Goal: Task Accomplishment & Management: Use online tool/utility

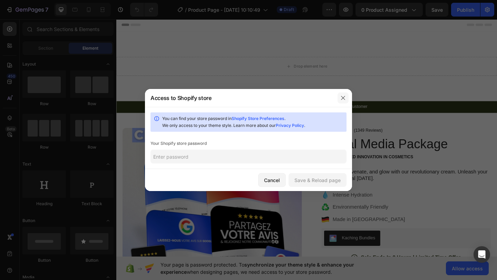
click at [340, 95] on button "button" at bounding box center [343, 98] width 11 height 11
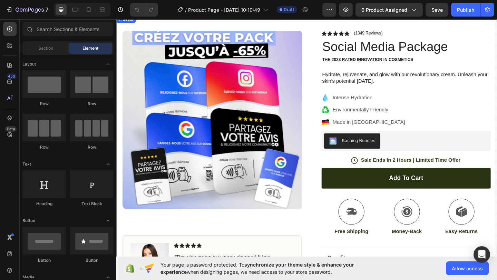
scroll to position [201, 0]
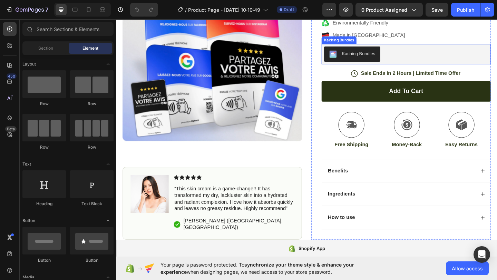
click at [417, 58] on div "Kaching Bundles" at bounding box center [432, 57] width 179 height 17
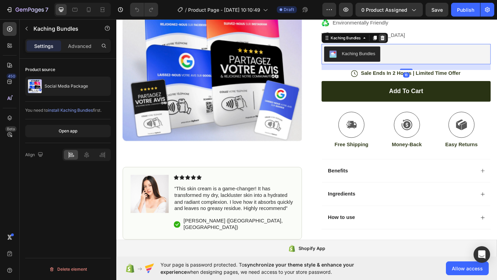
click at [409, 41] on icon at bounding box center [406, 40] width 6 height 6
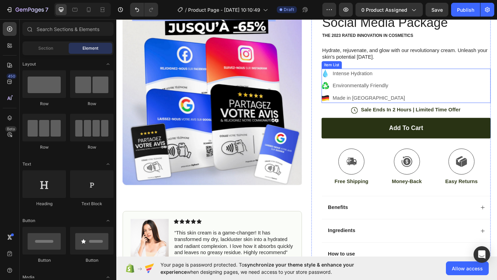
scroll to position [0, 0]
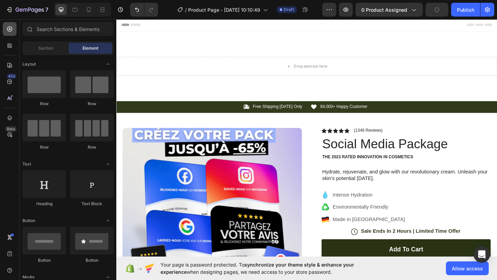
click at [7, 29] on icon at bounding box center [9, 29] width 7 height 7
click at [10, 40] on div at bounding box center [10, 46] width 14 height 14
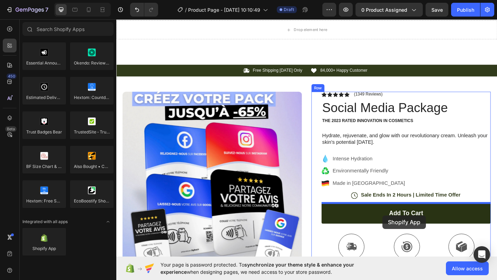
scroll to position [43, 0]
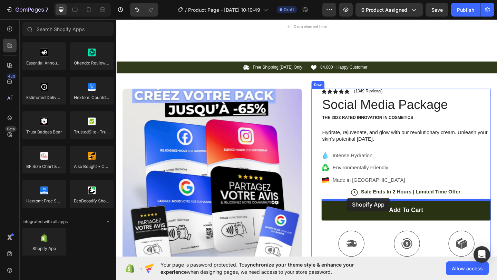
drag, startPoint x: 167, startPoint y: 251, endPoint x: 367, endPoint y: 214, distance: 203.5
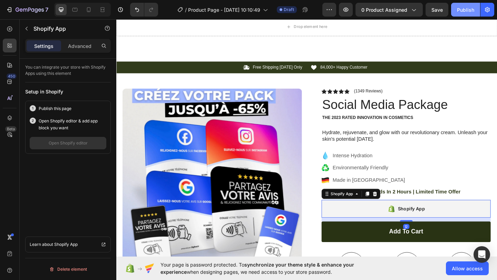
click at [466, 9] on div "Publish" at bounding box center [465, 9] width 17 height 7
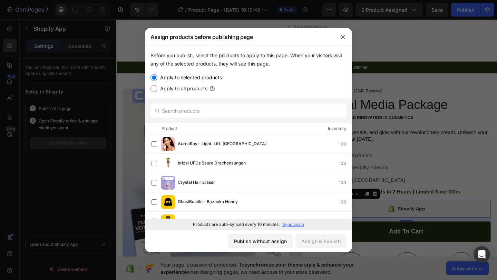
click at [184, 89] on label "Apply to all products" at bounding box center [183, 89] width 50 height 8
click at [158, 89] on input "Apply to all products" at bounding box center [154, 88] width 7 height 7
radio input "true"
click at [186, 79] on label "Apply to selected products" at bounding box center [190, 78] width 65 height 8
click at [158, 79] on input "Apply to selected products" at bounding box center [154, 77] width 7 height 7
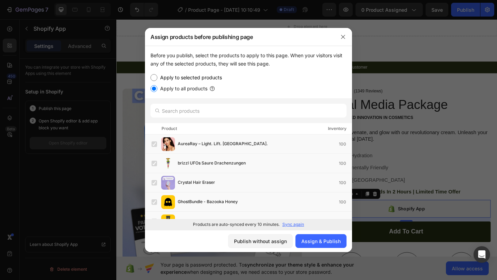
radio input "true"
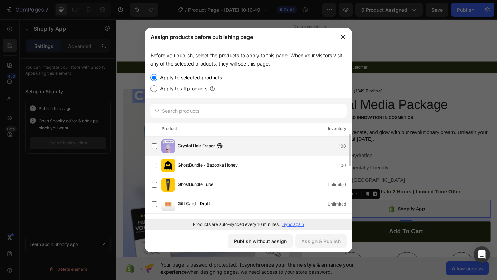
scroll to position [0, 0]
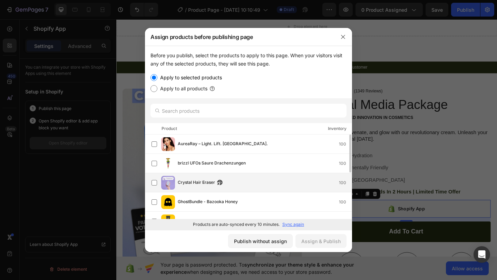
click at [189, 180] on span "Crystal Hair Eraser" at bounding box center [196, 183] width 37 height 8
click at [326, 242] on div "Assign & Publish" at bounding box center [321, 241] width 39 height 7
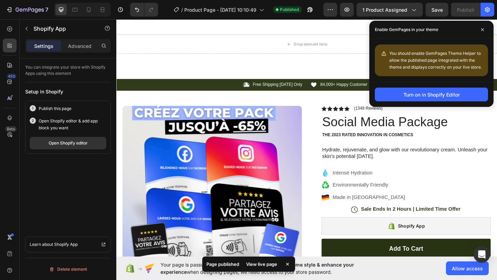
scroll to position [16, 0]
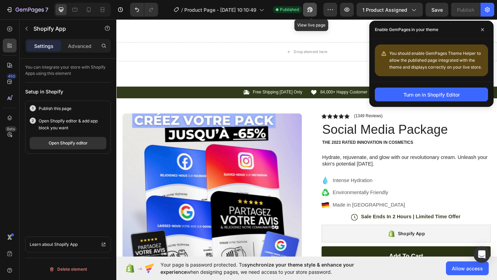
click at [314, 10] on icon "button" at bounding box center [310, 9] width 7 height 7
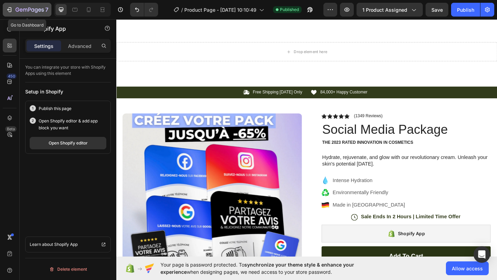
click at [7, 9] on icon "button" at bounding box center [8, 10] width 3 height 2
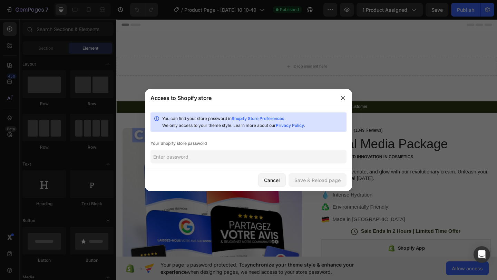
click at [247, 153] on input "text" at bounding box center [249, 157] width 196 height 14
paste input "ghostlabsdev123"
type input "ghostlabsdev123"
click at [323, 183] on div "Save & Reload page" at bounding box center [318, 180] width 46 height 7
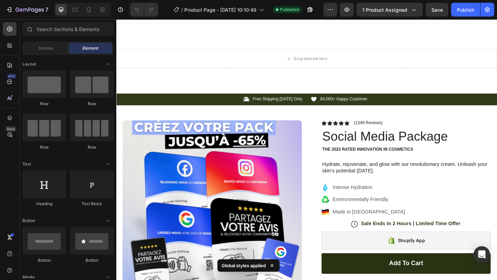
scroll to position [144, 0]
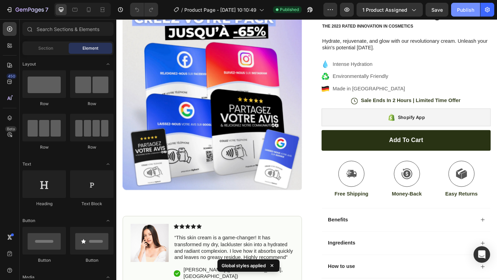
click at [464, 12] on div "Publish" at bounding box center [465, 9] width 17 height 7
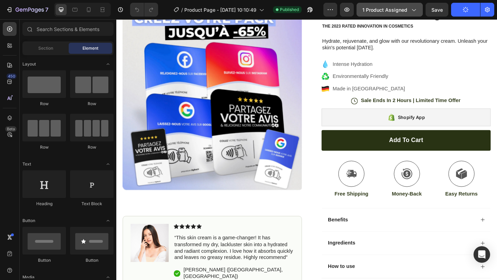
click at [412, 10] on icon "button" at bounding box center [413, 9] width 7 height 7
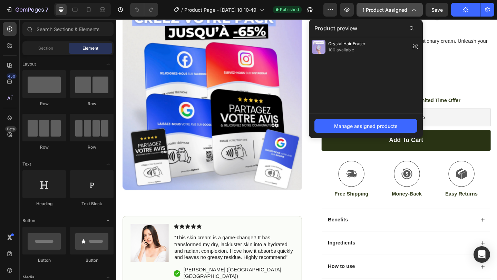
click at [412, 10] on icon "button" at bounding box center [413, 9] width 7 height 7
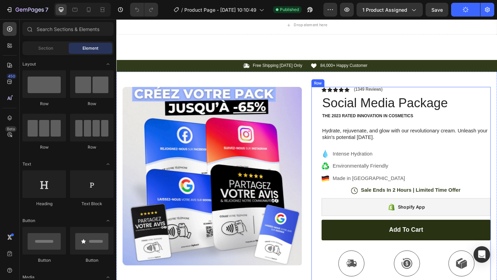
scroll to position [58, 0]
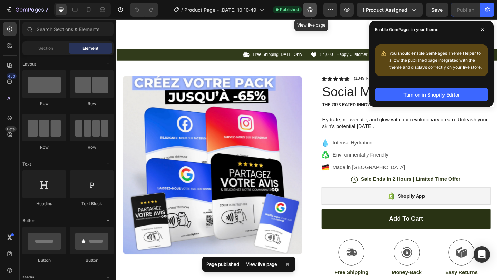
click at [310, 8] on icon "button" at bounding box center [310, 9] width 7 height 7
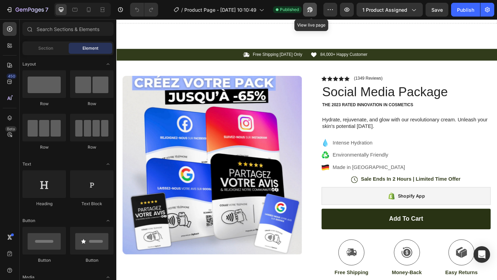
click at [309, 11] on icon "button" at bounding box center [310, 9] width 7 height 7
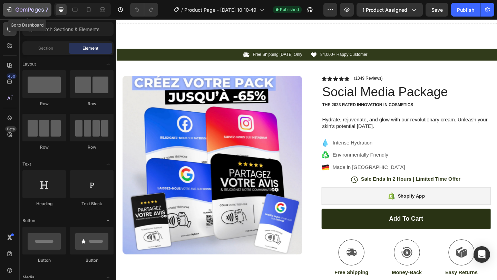
click at [12, 4] on button "7" at bounding box center [27, 10] width 49 height 14
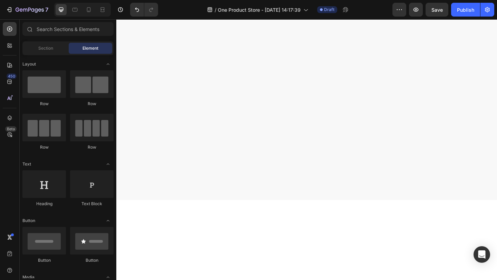
scroll to position [452, 0]
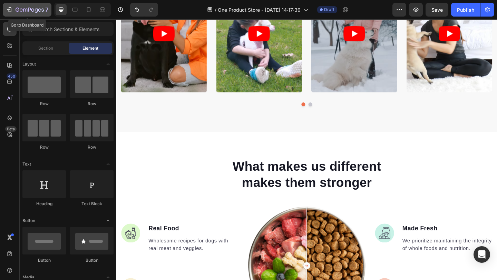
click at [5, 10] on button "7" at bounding box center [27, 10] width 49 height 14
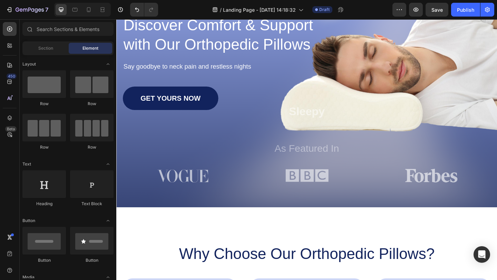
scroll to position [166, 0]
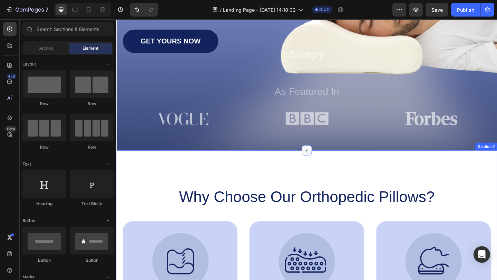
click at [326, 163] on div at bounding box center [323, 161] width 11 height 11
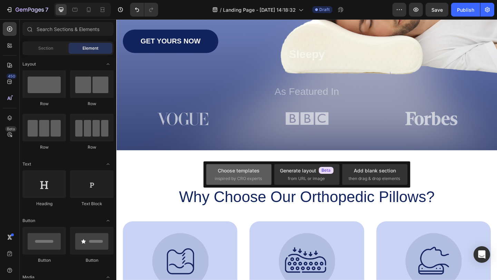
click at [239, 171] on div "Choose templates" at bounding box center [239, 170] width 42 height 7
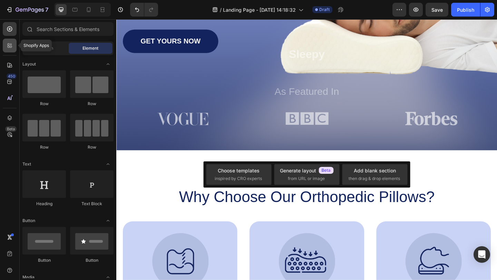
click at [9, 46] on icon at bounding box center [9, 45] width 7 height 7
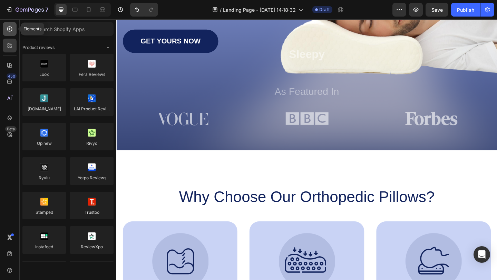
click at [8, 29] on icon at bounding box center [9, 29] width 3 height 3
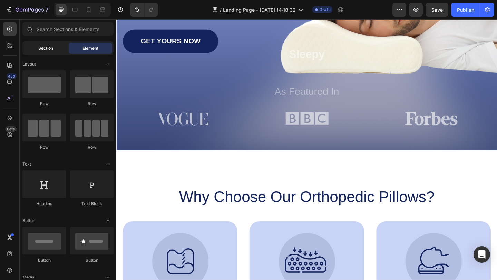
click at [45, 53] on div "Section" at bounding box center [46, 48] width 44 height 11
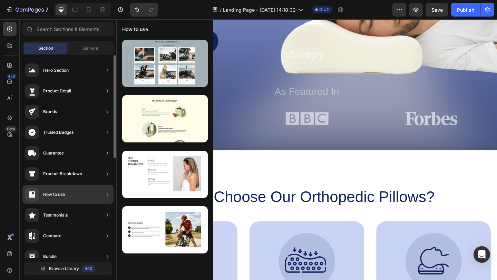
scroll to position [0, 0]
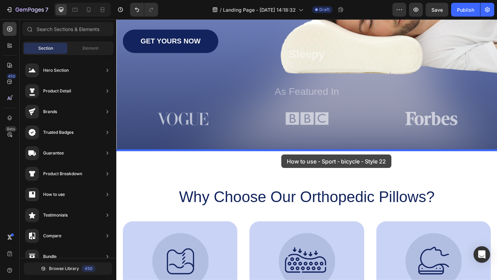
drag, startPoint x: 272, startPoint y: 250, endPoint x: 296, endPoint y: 167, distance: 86.6
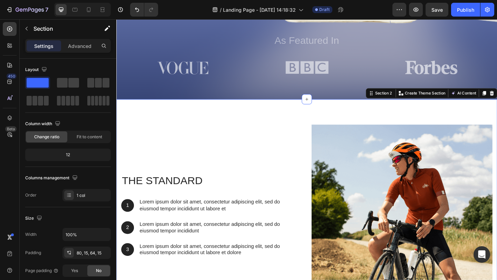
scroll to position [285, 0]
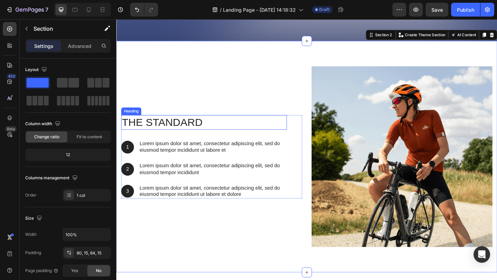
click at [210, 136] on h2 "The standard" at bounding box center [212, 132] width 180 height 16
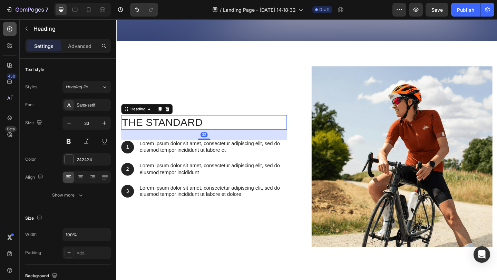
click at [9, 29] on icon at bounding box center [9, 29] width 3 height 3
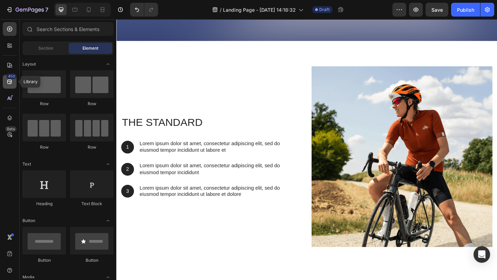
click at [9, 78] on div "450" at bounding box center [12, 77] width 10 height 6
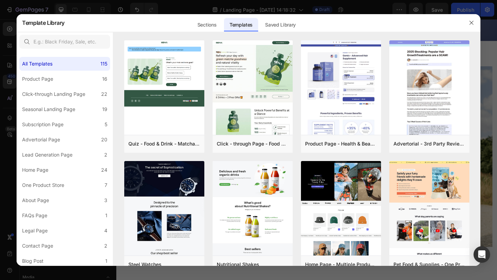
click at [9, 60] on div at bounding box center [248, 140] width 497 height 280
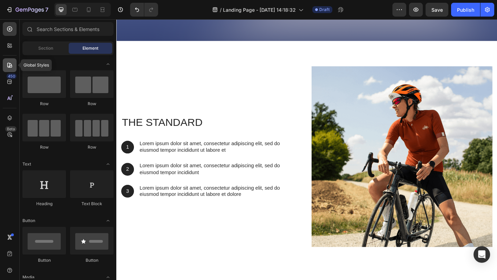
click at [8, 64] on icon at bounding box center [9, 65] width 7 height 7
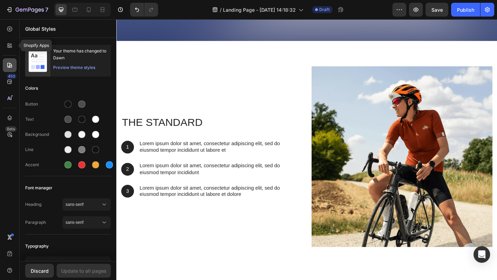
click at [10, 46] on icon at bounding box center [11, 47] width 2 height 2
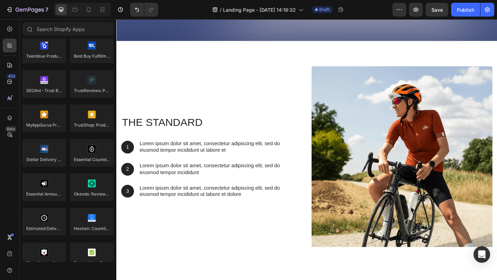
scroll to position [1960, 0]
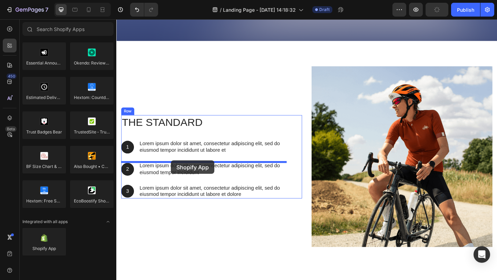
drag, startPoint x: 162, startPoint y: 263, endPoint x: 176, endPoint y: 173, distance: 91.3
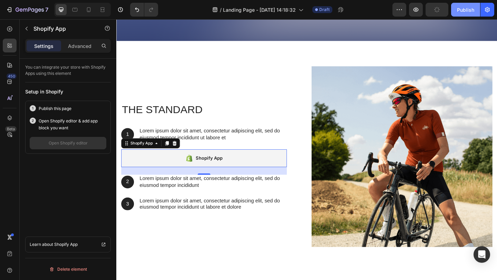
click at [461, 9] on div "Publish" at bounding box center [465, 9] width 17 height 7
click at [416, 10] on icon "button" at bounding box center [416, 9] width 7 height 7
click at [416, 15] on button "button" at bounding box center [416, 10] width 14 height 14
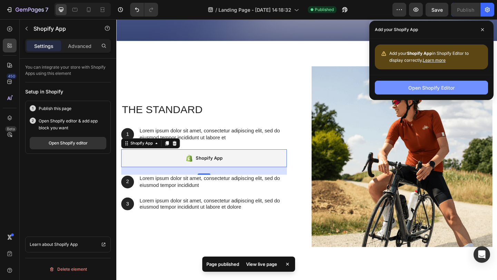
click at [416, 88] on div "Open Shopify Editor" at bounding box center [432, 87] width 46 height 7
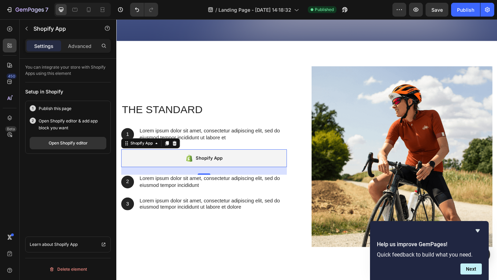
drag, startPoint x: 10, startPoint y: 9, endPoint x: 86, endPoint y: 18, distance: 76.6
click at [86, 19] on div "7 Version history / Landing Page - Sep 26, 14:18:32 Published Preview Save Publ…" at bounding box center [248, 10] width 497 height 20
click at [13, 31] on icon at bounding box center [9, 29] width 7 height 7
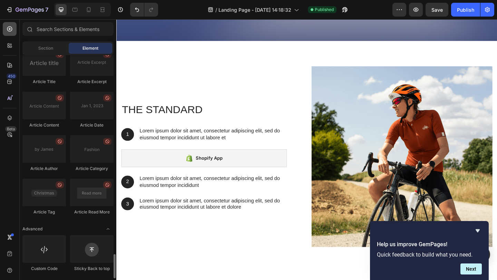
scroll to position [1824, 0]
click at [12, 31] on icon at bounding box center [9, 29] width 7 height 7
click at [9, 65] on icon at bounding box center [9, 65] width 5 height 5
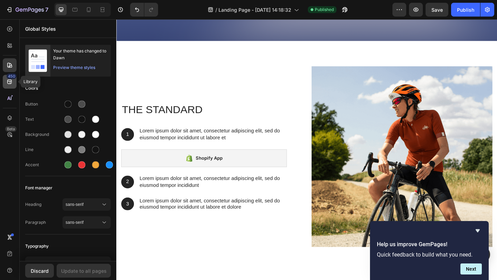
click at [9, 78] on div "450" at bounding box center [12, 77] width 10 height 6
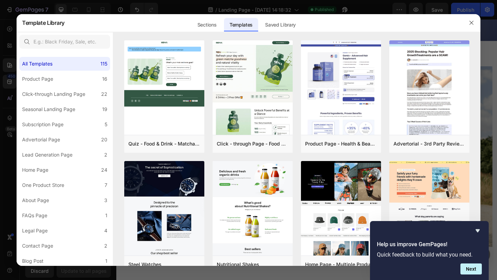
click at [12, 108] on div at bounding box center [248, 140] width 497 height 280
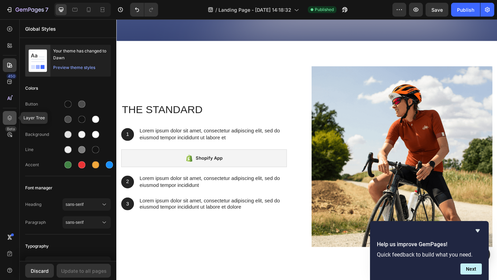
click at [12, 116] on icon at bounding box center [9, 118] width 7 height 7
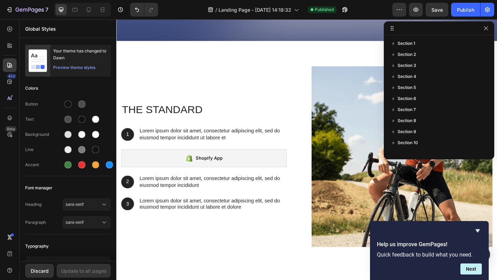
click at [6, 203] on div "450 Beta" at bounding box center [10, 126] width 14 height 209
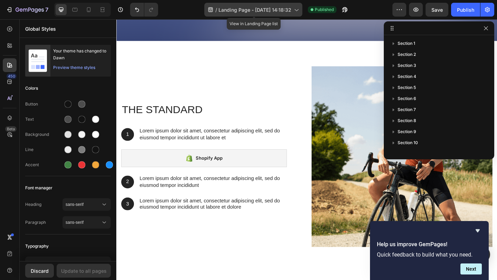
click at [248, 13] on div "/ Landing Page - Sep 26, 14:18:32" at bounding box center [253, 10] width 98 height 14
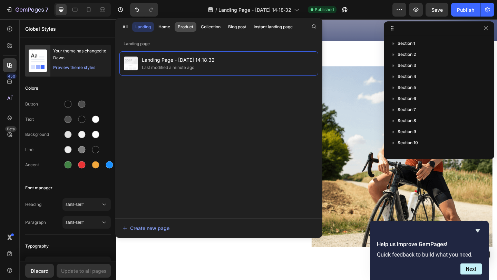
click at [188, 29] on div "Product" at bounding box center [186, 27] width 16 height 6
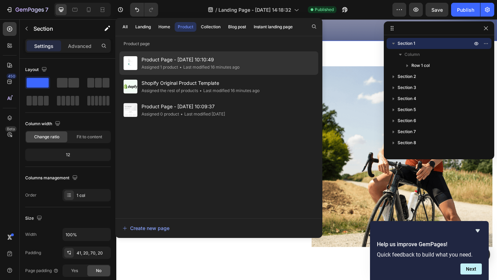
click at [198, 60] on span "Product Page - Nov 12, 10:10:49" at bounding box center [191, 60] width 98 height 8
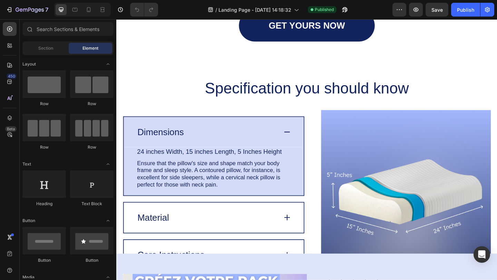
scroll to position [1460, 0]
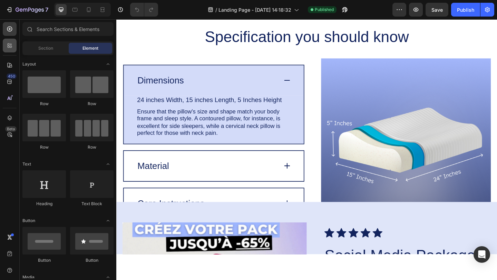
click at [3, 41] on div at bounding box center [10, 46] width 14 height 14
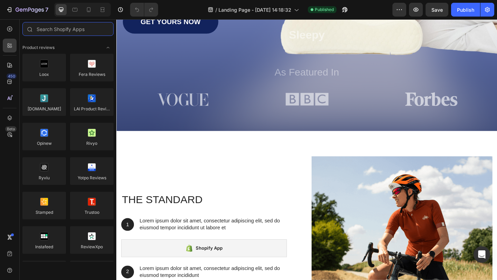
scroll to position [368, 0]
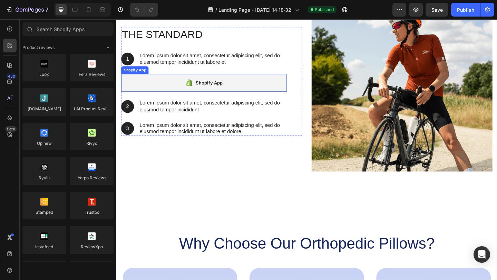
click at [197, 95] on div "Shopify App" at bounding box center [212, 88] width 180 height 19
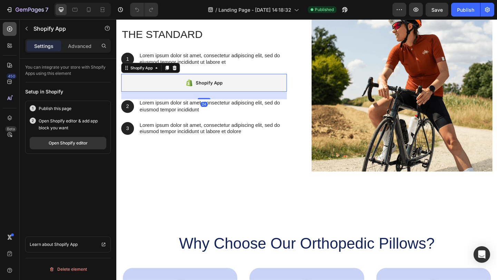
click at [11, 29] on icon at bounding box center [9, 29] width 7 height 7
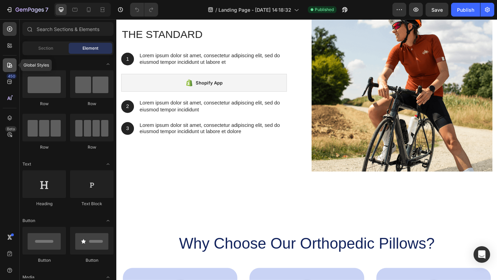
click at [11, 64] on icon at bounding box center [9, 65] width 5 height 5
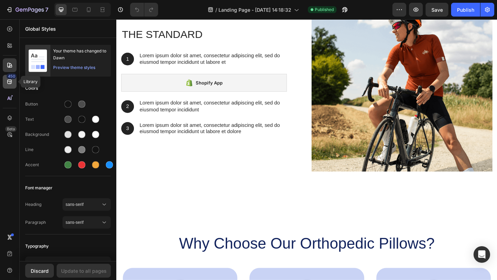
click at [10, 80] on icon at bounding box center [9, 81] width 7 height 7
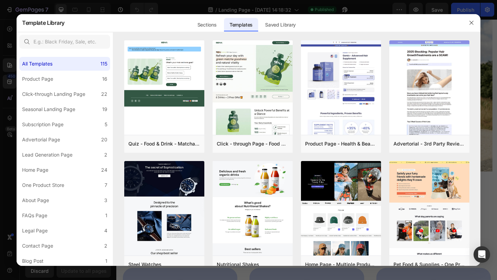
click at [10, 41] on div at bounding box center [248, 140] width 497 height 280
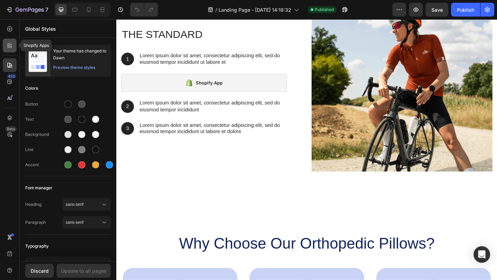
click at [9, 42] on icon at bounding box center [9, 45] width 7 height 7
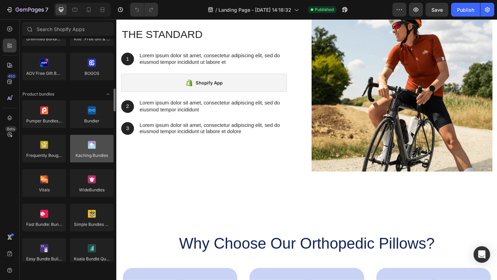
scroll to position [459, 0]
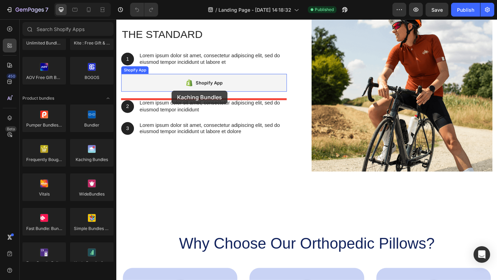
drag, startPoint x: 208, startPoint y: 170, endPoint x: 177, endPoint y: 97, distance: 79.4
drag, startPoint x: 214, startPoint y: 178, endPoint x: 201, endPoint y: 99, distance: 79.1
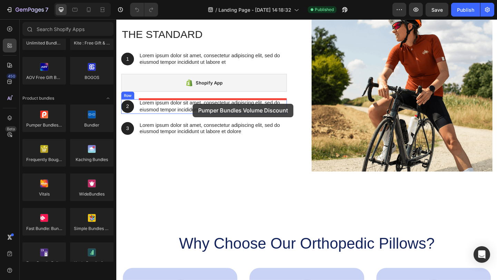
drag, startPoint x: 162, startPoint y: 140, endPoint x: 199, endPoint y: 111, distance: 47.5
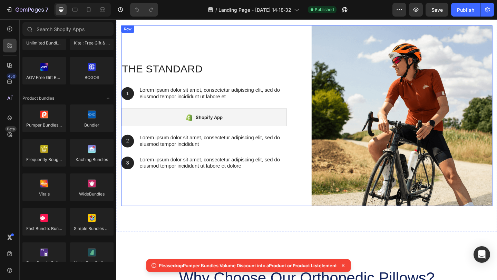
scroll to position [307, 0]
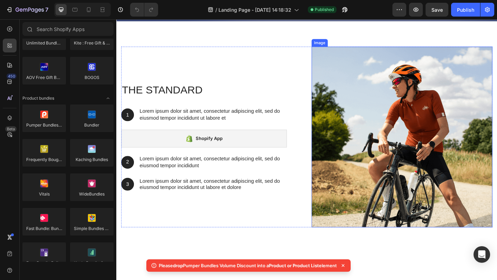
click at [328, 148] on div "The standard Heading 1 Text Block Hero Banner Lorem ipsum dolor sit amet, conse…" at bounding box center [324, 147] width 404 height 197
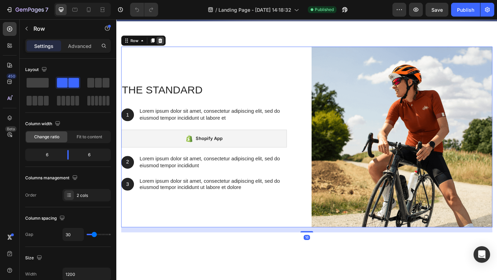
click at [164, 42] on icon at bounding box center [164, 43] width 6 height 6
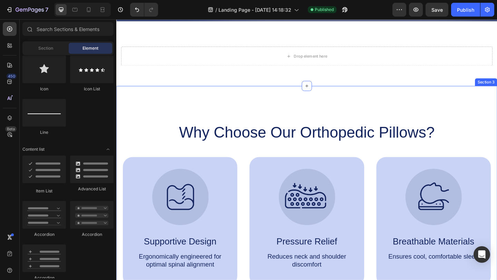
scroll to position [253, 0]
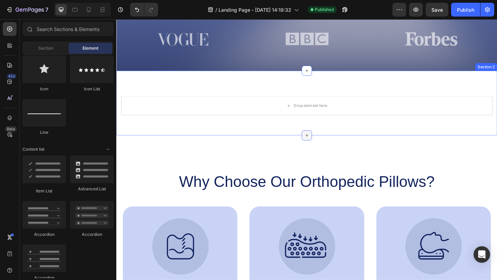
click at [324, 143] on icon at bounding box center [324, 146] width 6 height 6
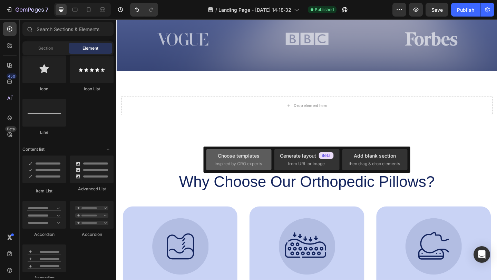
click at [246, 154] on div "Choose templates" at bounding box center [239, 155] width 42 height 7
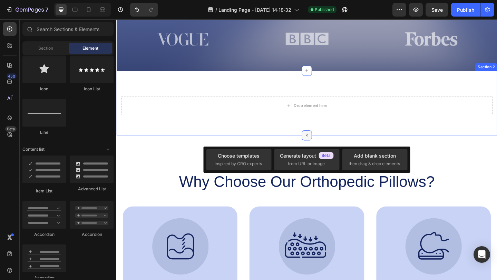
click at [319, 143] on div at bounding box center [323, 145] width 11 height 11
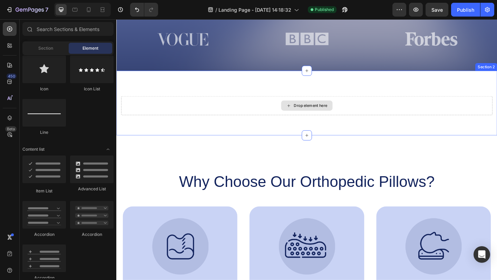
click at [324, 117] on div "Drop element here" at bounding box center [324, 113] width 56 height 11
click at [319, 144] on div at bounding box center [323, 145] width 11 height 11
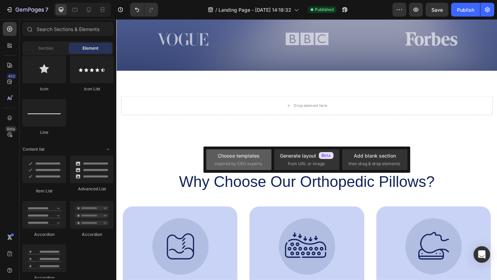
click at [252, 159] on div "Choose templates" at bounding box center [239, 155] width 42 height 7
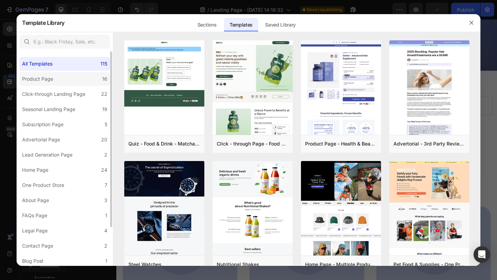
click at [93, 76] on label "Product Page 16" at bounding box center [64, 79] width 91 height 14
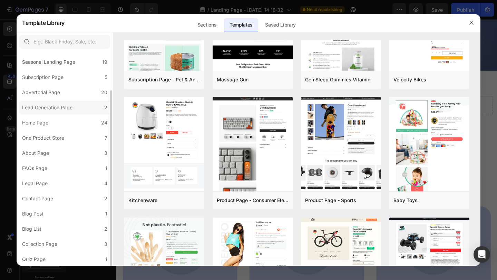
scroll to position [572, 0]
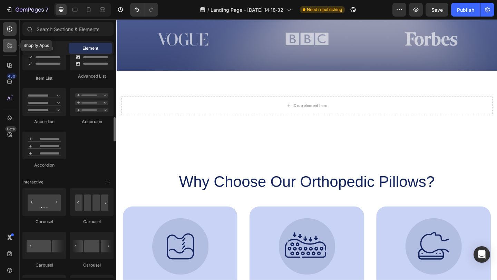
click at [8, 49] on icon at bounding box center [9, 45] width 7 height 7
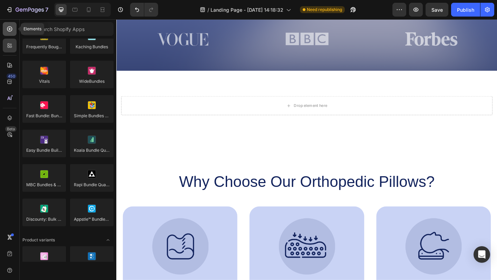
click at [11, 33] on div at bounding box center [10, 29] width 14 height 14
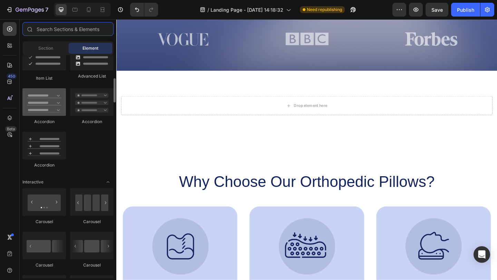
scroll to position [464, 0]
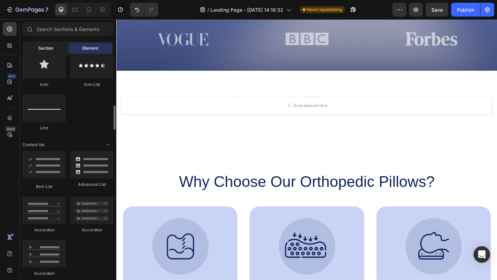
click at [46, 46] on span "Section" at bounding box center [45, 48] width 15 height 6
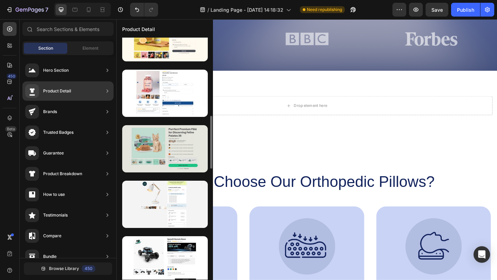
scroll to position [381, 0]
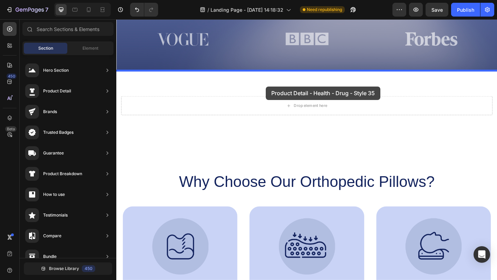
drag, startPoint x: 276, startPoint y: 106, endPoint x: 279, endPoint y: 92, distance: 14.2
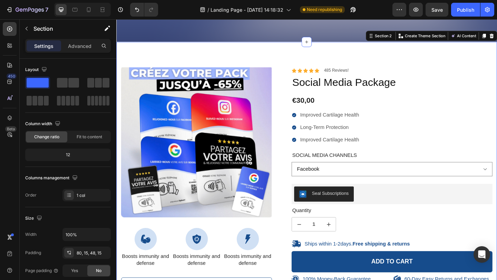
scroll to position [285, 0]
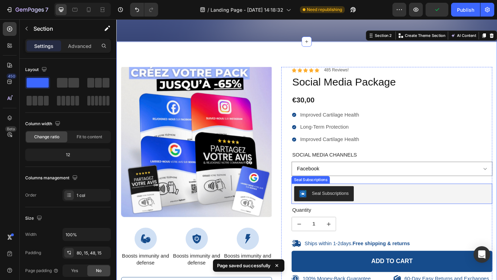
click at [362, 209] on div "Seal Subscriptions" at bounding box center [349, 208] width 40 height 7
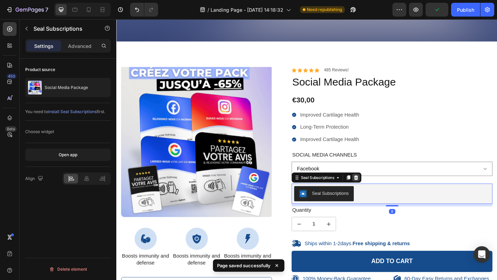
click at [380, 193] on icon at bounding box center [377, 192] width 6 height 6
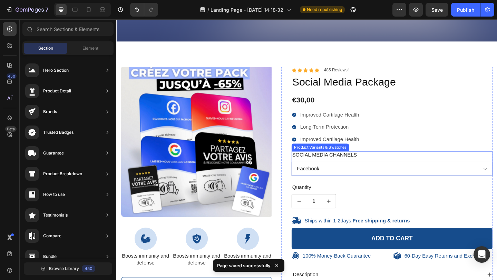
click at [390, 163] on div "Social Media Channels Facebook Google Instagram" at bounding box center [416, 176] width 219 height 27
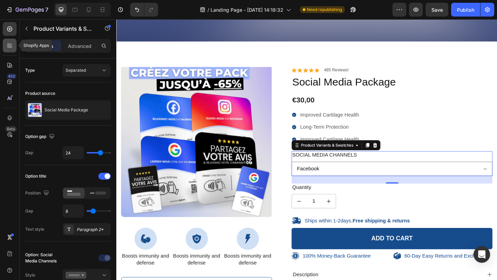
click at [9, 48] on icon at bounding box center [9, 45] width 7 height 7
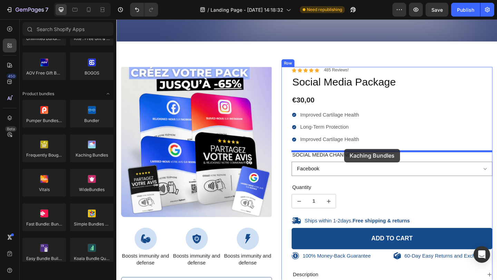
drag, startPoint x: 137, startPoint y: 158, endPoint x: 364, endPoint y: 161, distance: 227.0
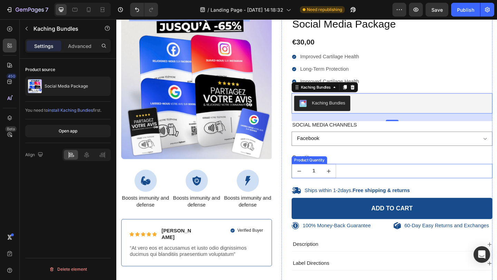
scroll to position [343, 0]
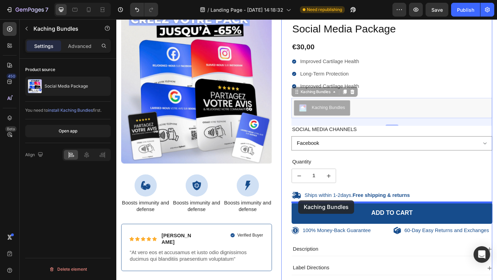
drag, startPoint x: 313, startPoint y: 100, endPoint x: 315, endPoint y: 217, distance: 116.8
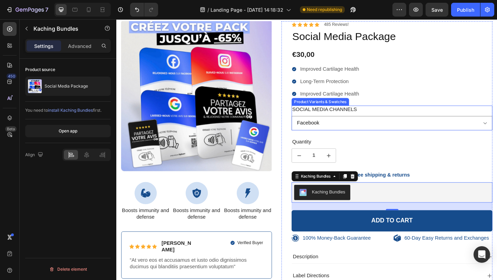
scroll to position [328, 0]
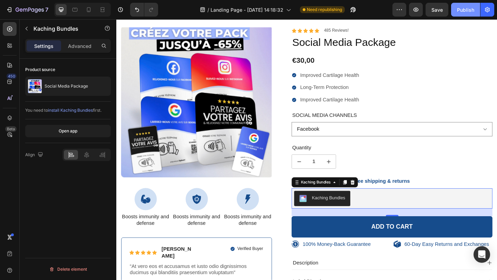
click at [460, 13] on button "Publish" at bounding box center [465, 10] width 29 height 14
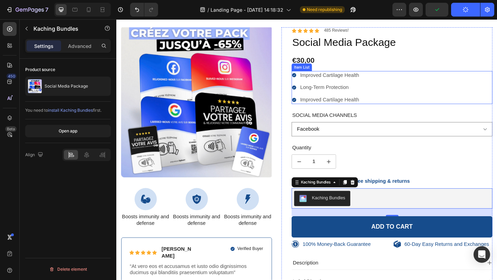
scroll to position [231, 0]
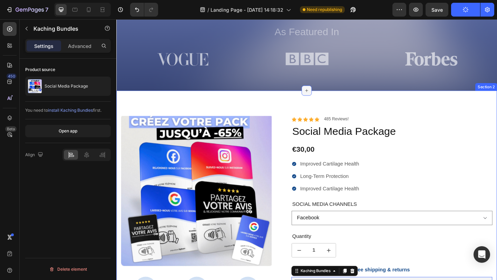
click at [323, 98] on icon at bounding box center [324, 97] width 6 height 6
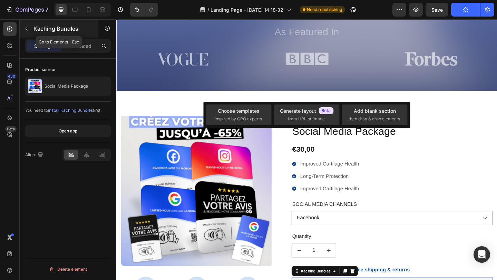
click at [24, 30] on icon "button" at bounding box center [27, 29] width 6 height 6
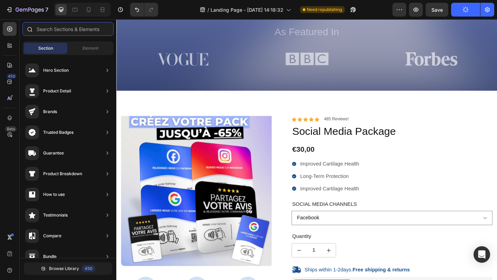
click at [44, 29] on input "text" at bounding box center [67, 29] width 91 height 14
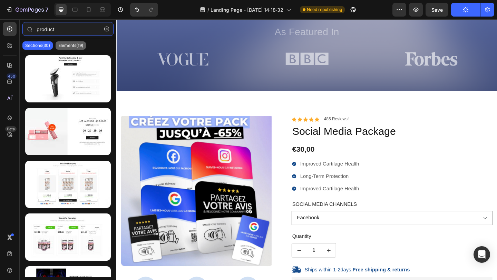
type input "product"
click at [68, 46] on p "Elements(19)" at bounding box center [70, 46] width 25 height 6
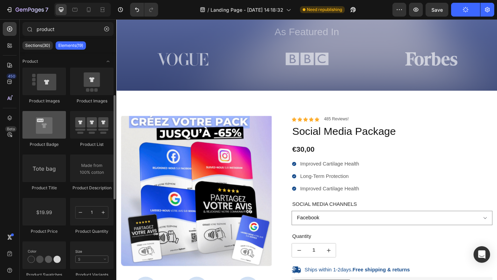
scroll to position [254, 0]
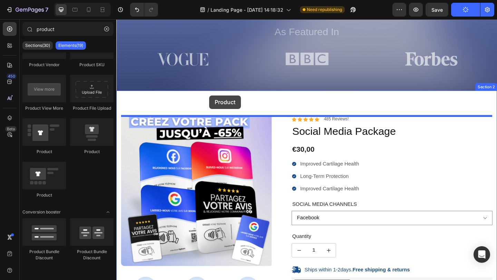
drag, startPoint x: 173, startPoint y: 200, endPoint x: 218, endPoint y: 102, distance: 107.0
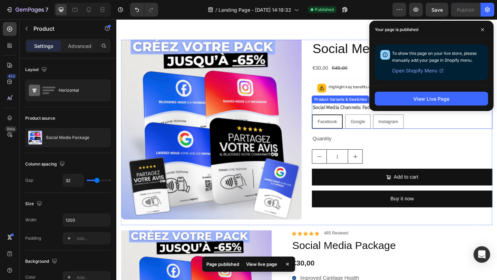
scroll to position [244, 0]
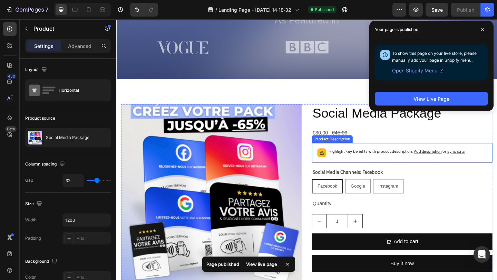
click at [404, 160] on p "Highlight key benefits with product description. Add description or sync data" at bounding box center [422, 163] width 148 height 7
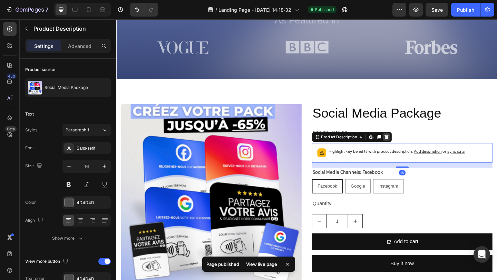
click at [410, 147] on icon at bounding box center [410, 147] width 4 height 5
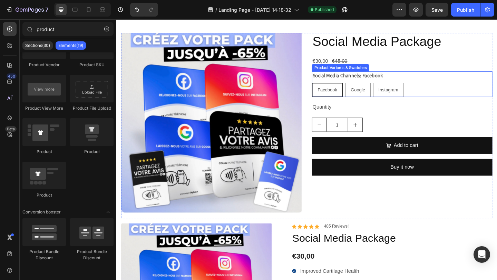
scroll to position [337, 0]
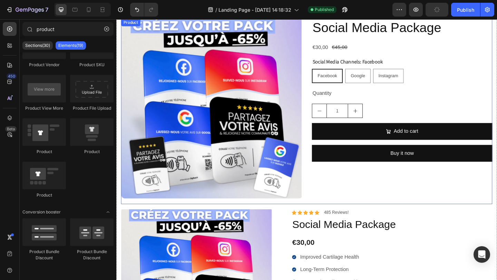
click at [393, 129] on div "Social Media Package Product Title €30,00 Product Price Product Price €45,00 Pr…" at bounding box center [427, 120] width 197 height 202
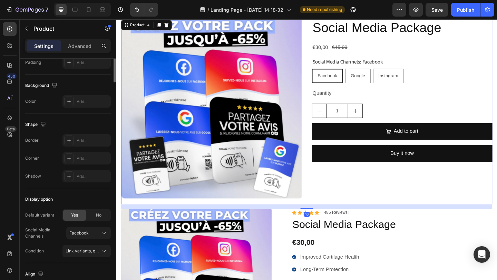
scroll to position [226, 0]
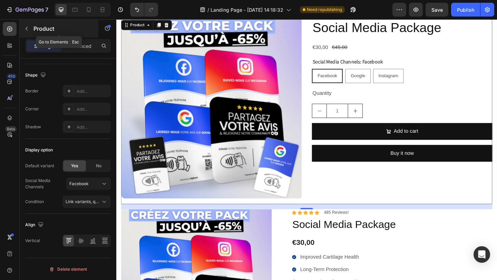
click at [24, 31] on icon "button" at bounding box center [27, 29] width 6 height 6
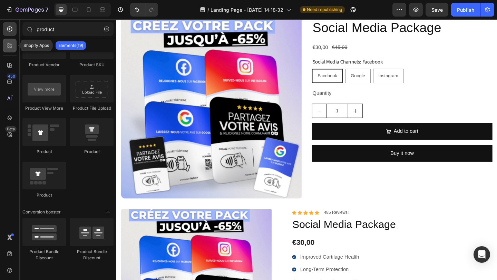
click at [10, 47] on icon at bounding box center [11, 47] width 2 height 2
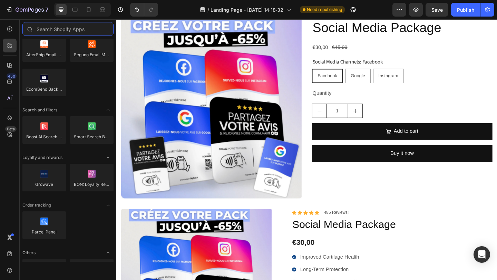
scroll to position [1960, 0]
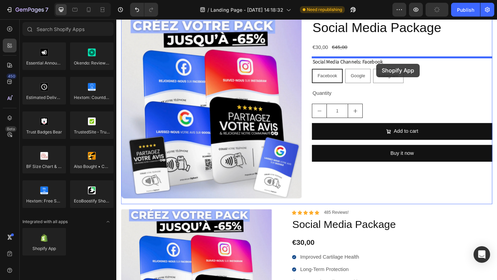
drag, startPoint x: 166, startPoint y: 258, endPoint x: 399, endPoint y: 68, distance: 301.0
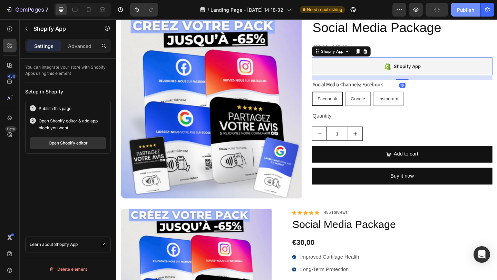
click at [460, 16] on button "Publish" at bounding box center [465, 10] width 29 height 14
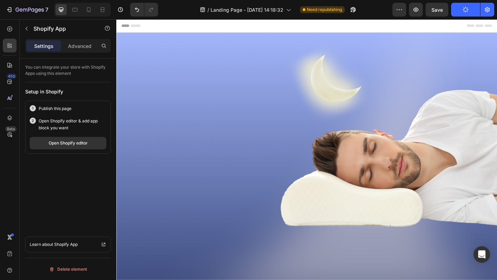
scroll to position [476, 0]
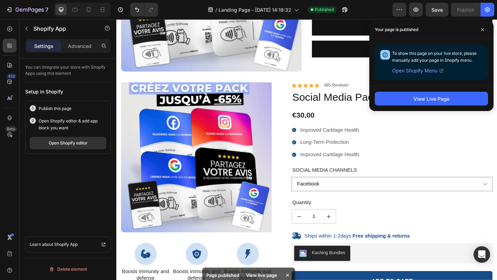
click at [406, 72] on span "Open Shopify Menu" at bounding box center [414, 71] width 45 height 8
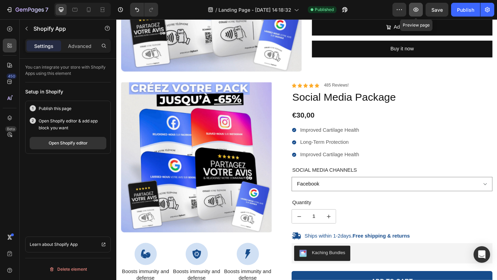
click at [413, 12] on icon "button" at bounding box center [416, 9] width 7 height 7
click at [343, 10] on icon "button" at bounding box center [345, 9] width 7 height 7
click at [417, 10] on icon "button" at bounding box center [416, 10] width 2 height 2
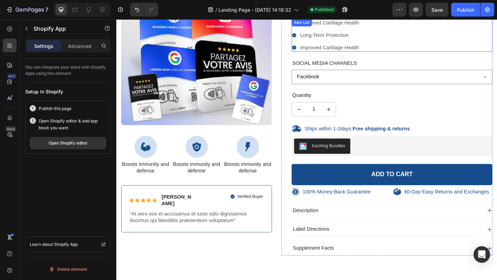
scroll to position [592, 0]
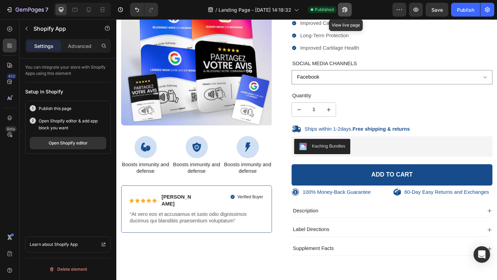
click at [347, 10] on icon "button" at bounding box center [345, 9] width 5 height 5
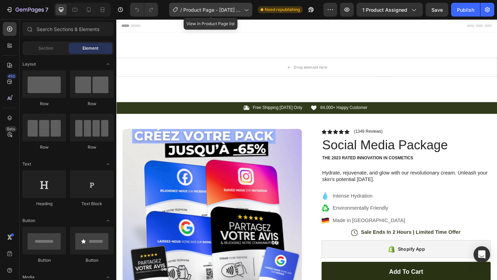
click at [227, 10] on span "Product Page - Nov 12, 10:10:49" at bounding box center [212, 9] width 58 height 7
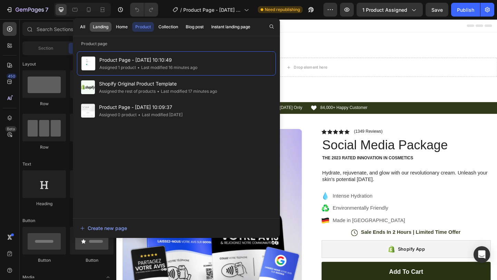
click at [104, 25] on div "Landing" at bounding box center [101, 27] width 16 height 6
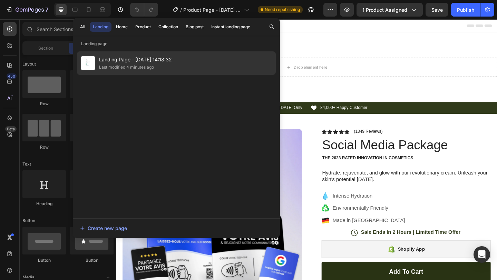
click at [141, 61] on span "Landing Page - [DATE] 14:18:32" at bounding box center [135, 60] width 73 height 8
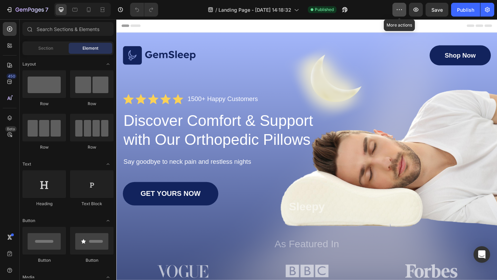
click at [397, 12] on icon "button" at bounding box center [399, 9] width 7 height 7
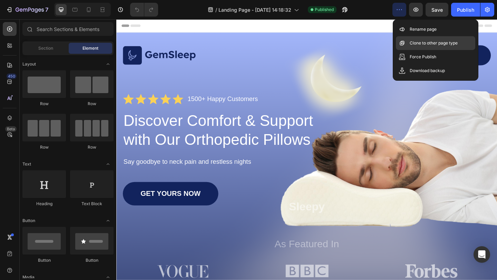
click at [412, 44] on p "Clone to other page type" at bounding box center [434, 43] width 48 height 7
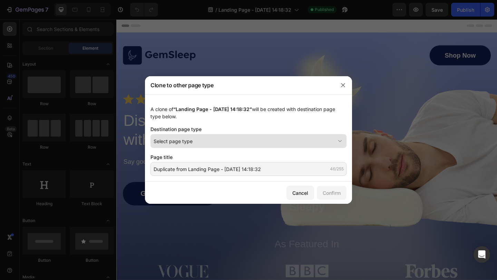
click at [201, 139] on div "Select page type" at bounding box center [245, 141] width 182 height 7
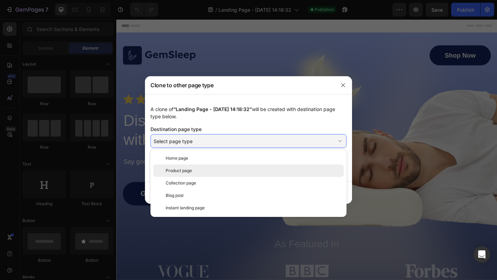
click at [195, 166] on div "Product page" at bounding box center [248, 171] width 191 height 12
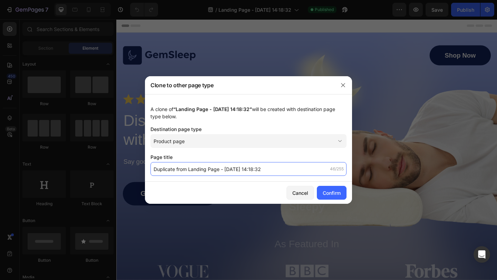
click at [291, 167] on input "Duplicate from Landing Page - [DATE] 14:18:32" at bounding box center [249, 169] width 196 height 14
type input "Test"
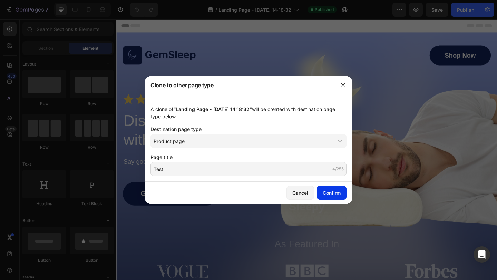
click at [327, 190] on div "Confirm" at bounding box center [332, 193] width 18 height 7
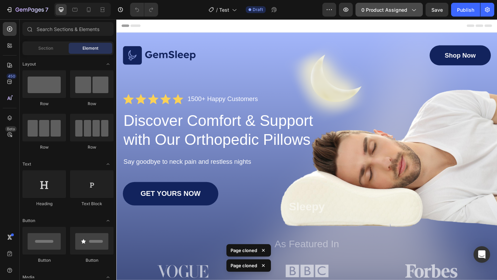
click at [393, 9] on span "0 product assigned" at bounding box center [385, 9] width 46 height 7
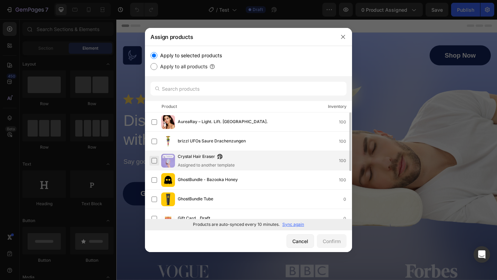
click at [156, 160] on label at bounding box center [155, 161] width 6 height 6
click at [332, 242] on div "Confirm" at bounding box center [332, 241] width 18 height 7
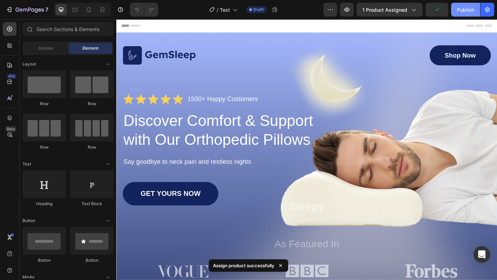
click at [462, 12] on div "Publish" at bounding box center [465, 9] width 17 height 7
click at [333, 12] on icon "button" at bounding box center [330, 9] width 7 height 7
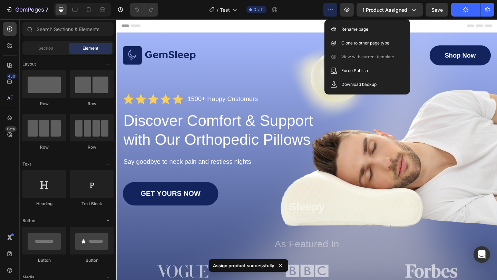
click at [333, 12] on icon "button" at bounding box center [330, 9] width 7 height 7
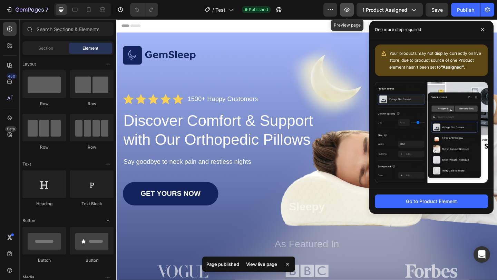
click at [347, 7] on icon "button" at bounding box center [347, 9] width 7 height 7
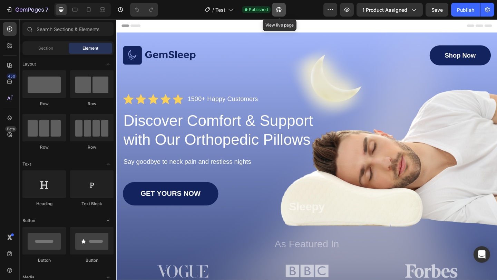
click at [275, 5] on button "button" at bounding box center [279, 10] width 14 height 14
click at [349, 9] on icon "button" at bounding box center [347, 9] width 7 height 7
click at [282, 12] on icon "button" at bounding box center [279, 9] width 7 height 7
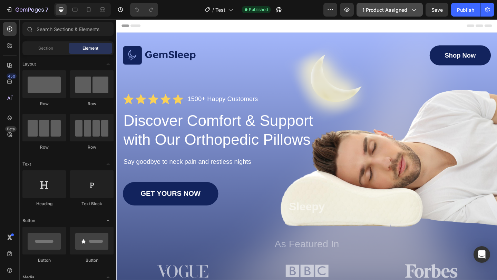
click at [371, 8] on span "1 product assigned" at bounding box center [385, 9] width 45 height 7
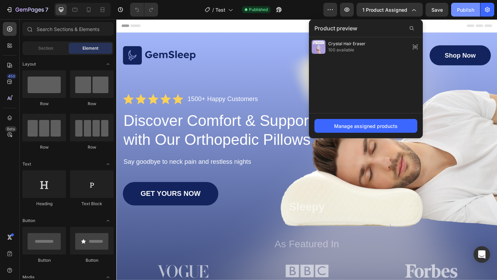
click at [464, 16] on button "Publish" at bounding box center [465, 10] width 29 height 14
